Goal: Task Accomplishment & Management: Complete application form

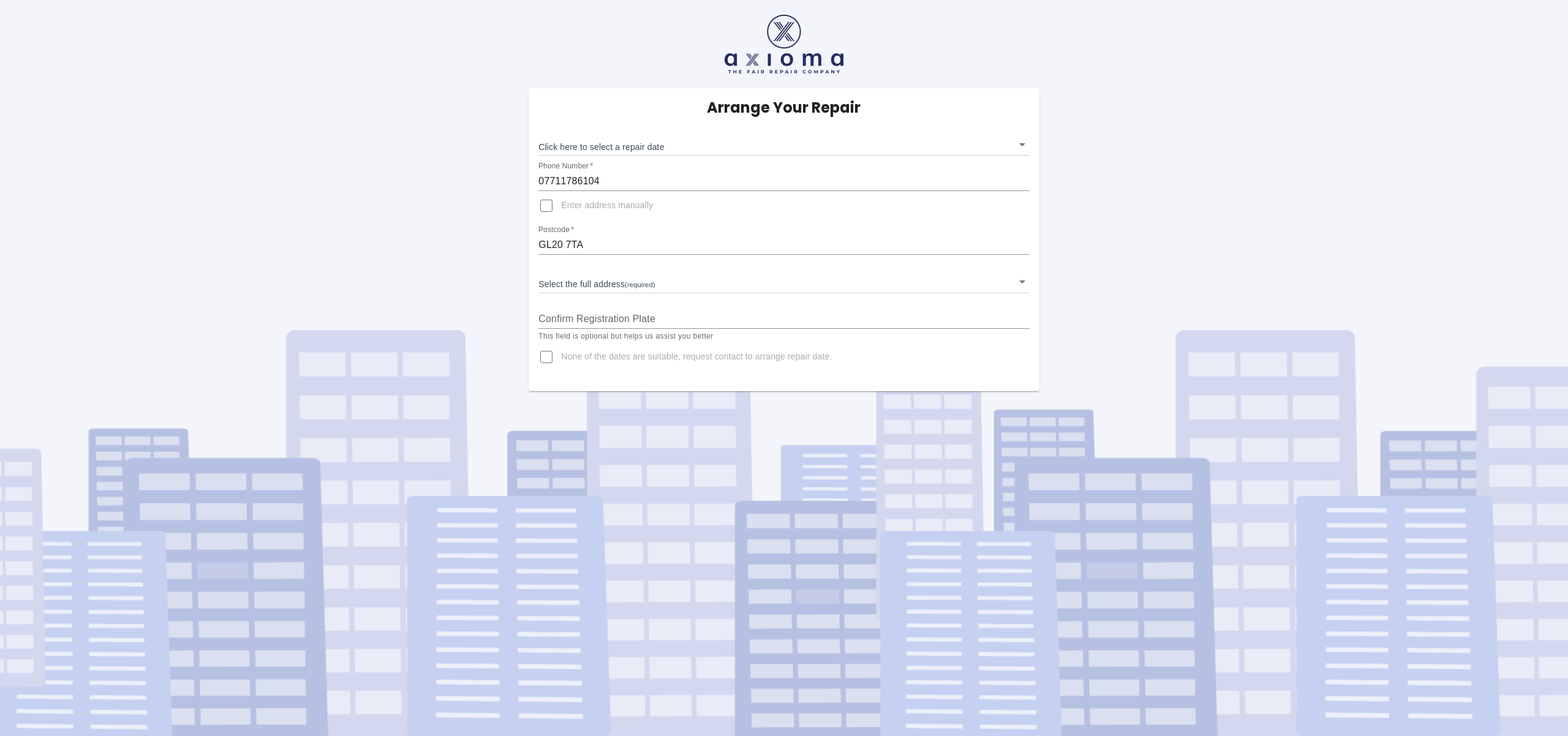
click at [642, 148] on body "Arrange Your Repair Click here to select a repair date ​ Phone Number   * 07711…" at bounding box center [784, 368] width 1568 height 736
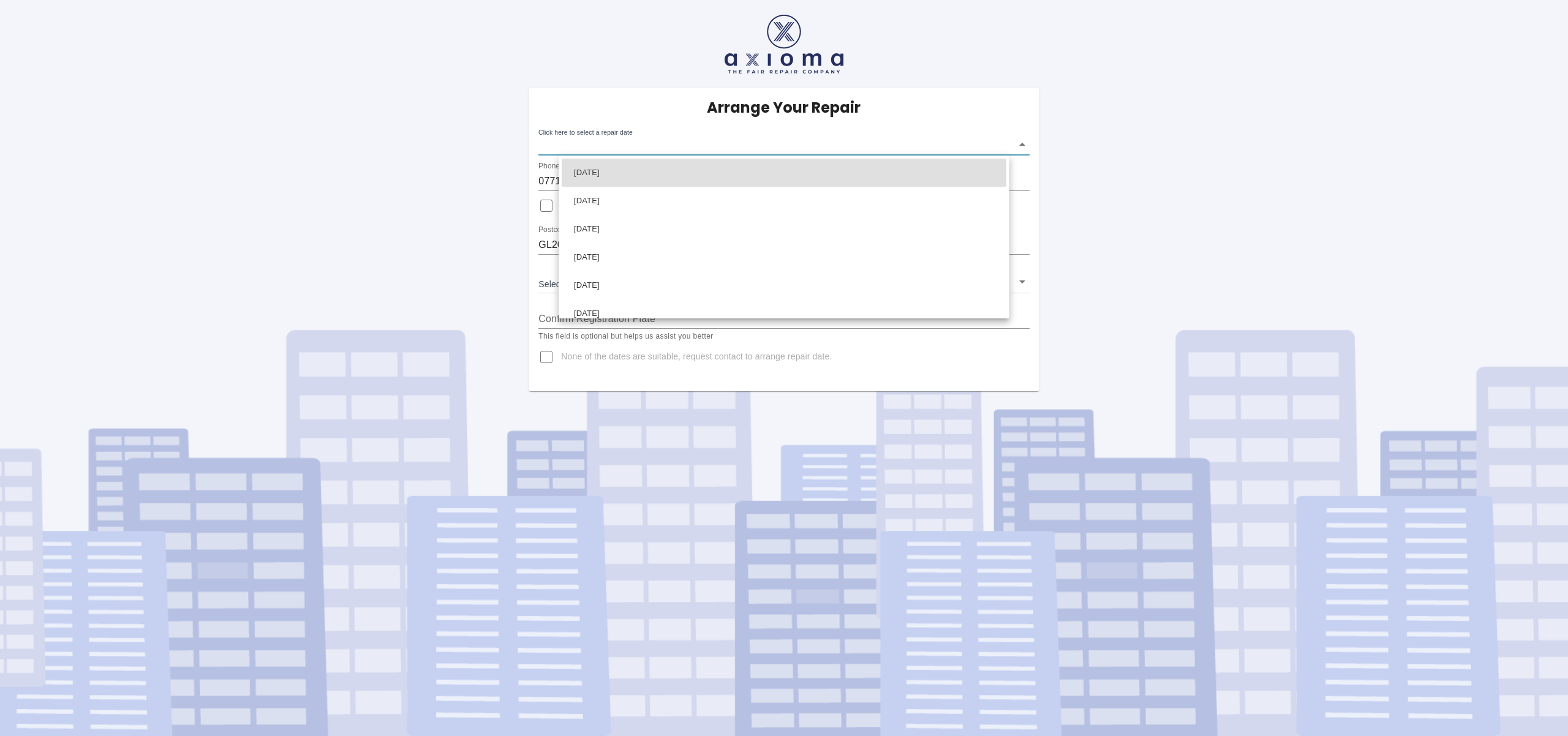
click at [990, 359] on div at bounding box center [784, 368] width 1568 height 736
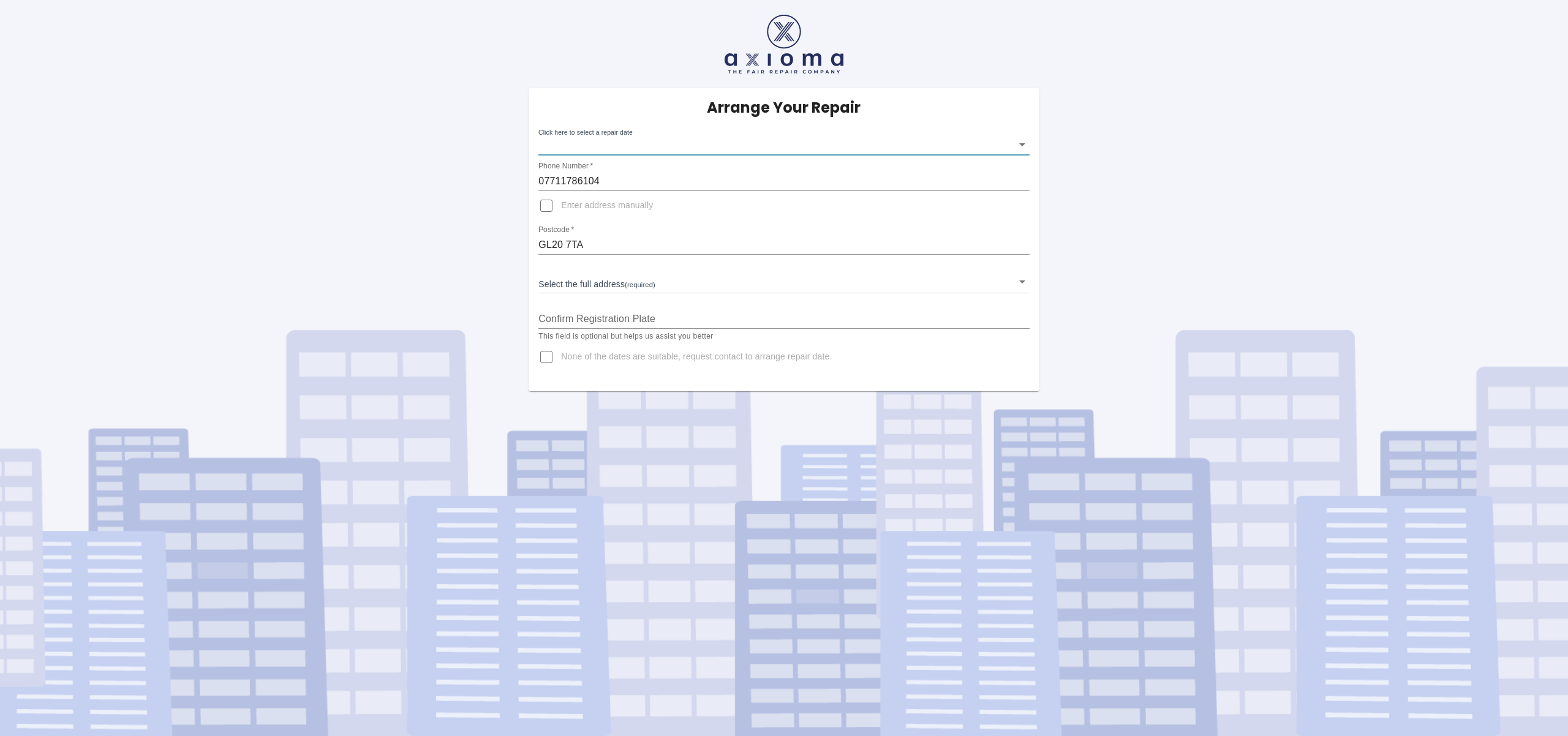
click at [1001, 280] on body "Arrange Your Repair Click here to select a repair date ​ Phone Number   * 07711…" at bounding box center [784, 368] width 1568 height 736
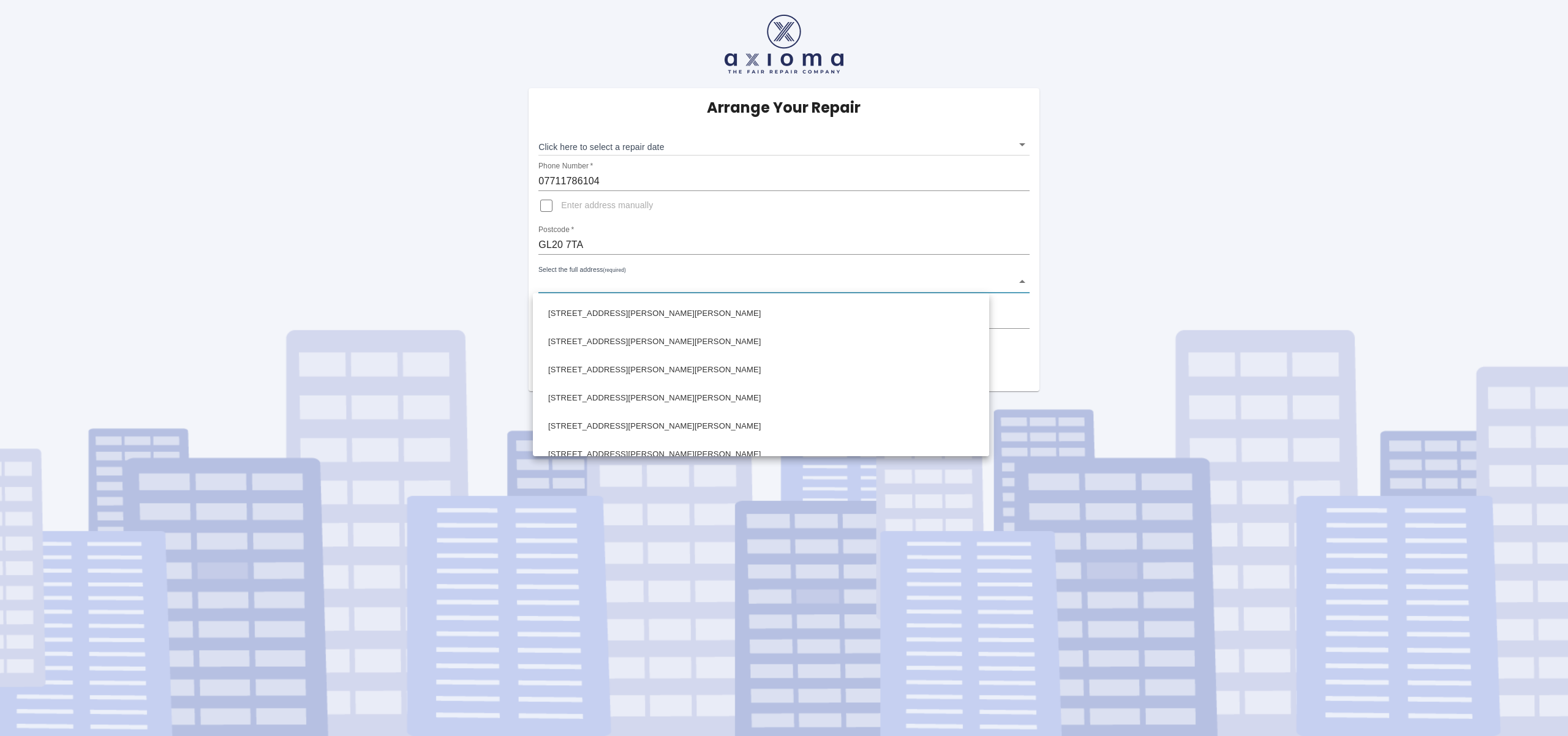
scroll to position [1059, 0]
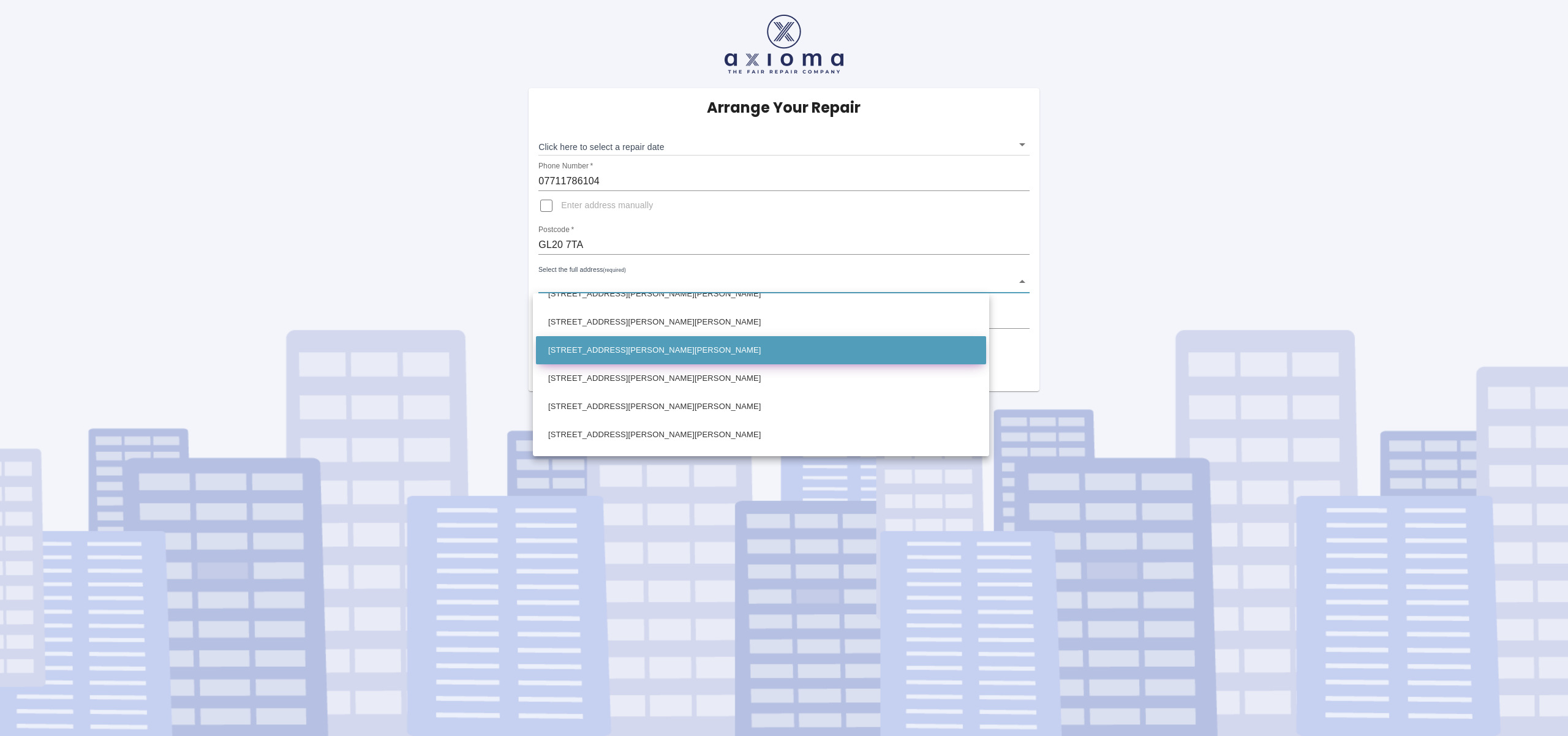
click at [691, 344] on li "[STREET_ADDRESS][PERSON_NAME][PERSON_NAME]" at bounding box center [762, 350] width 451 height 28
type input "[STREET_ADDRESS][PERSON_NAME][PERSON_NAME]"
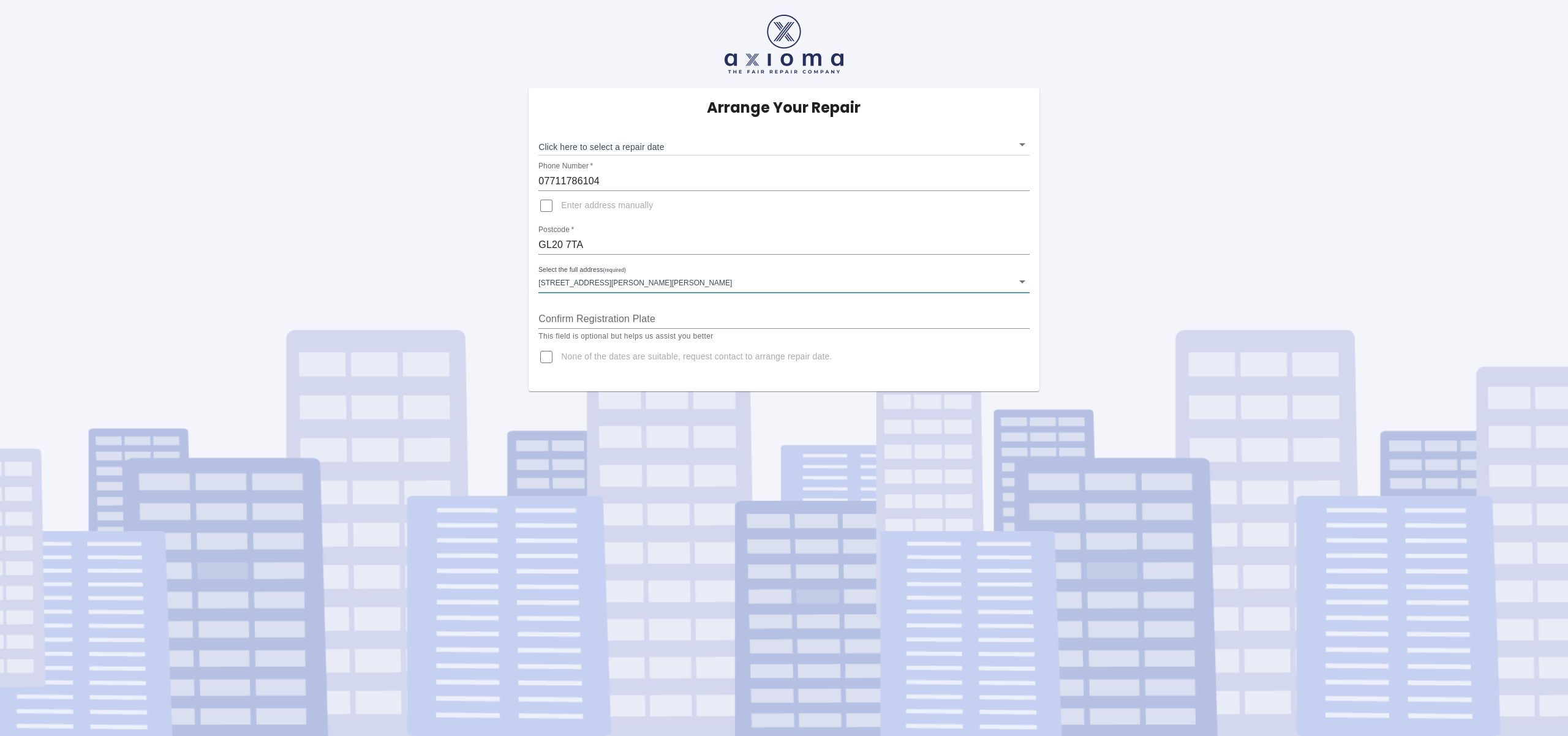
click at [620, 320] on input "Confirm Registration Plate" at bounding box center [783, 319] width 491 height 20
click at [669, 362] on span "None of the dates are suitable, request contact to arrange repair date." at bounding box center [697, 357] width 271 height 12
click at [561, 362] on input "None of the dates are suitable, request contact to arrange repair date." at bounding box center [547, 357] width 29 height 29
checkbox input "true"
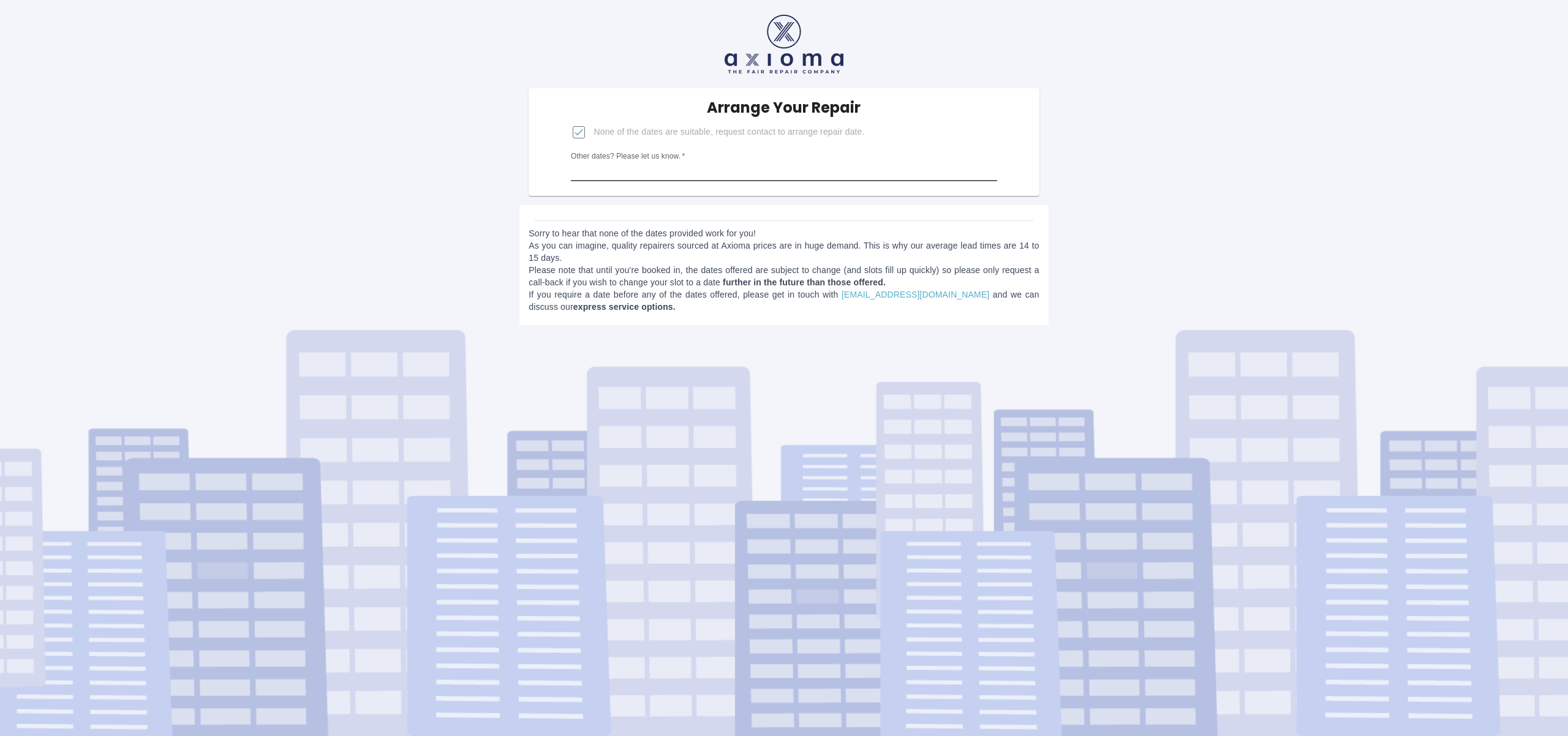
click at [769, 166] on input "Other dates? Please let us know.   *" at bounding box center [783, 171] width 426 height 20
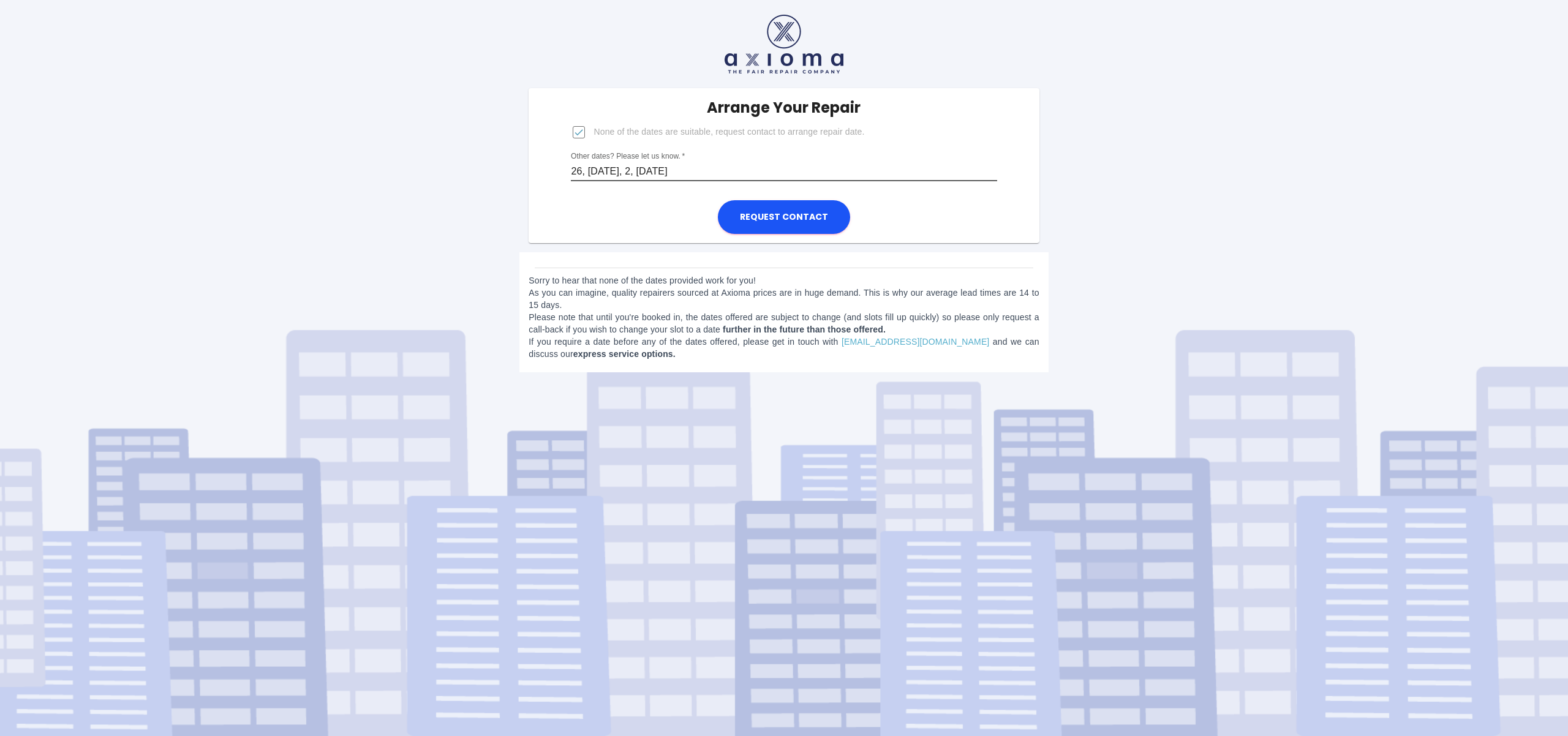
type input "26, [DATE], 2, [DATE]"
click at [779, 214] on button "Request contact" at bounding box center [784, 217] width 132 height 33
